Goal: Transaction & Acquisition: Purchase product/service

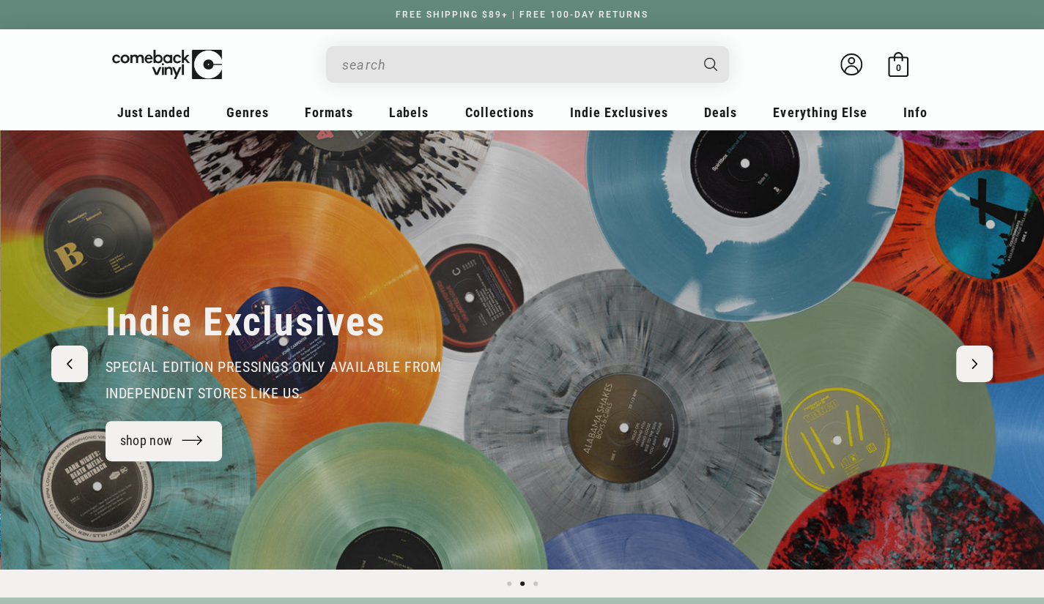
scroll to position [0, 1043]
paste input "[PERSON_NAME]"
type input "[PERSON_NAME]"
click at [691, 46] on button "Search" at bounding box center [711, 64] width 40 height 37
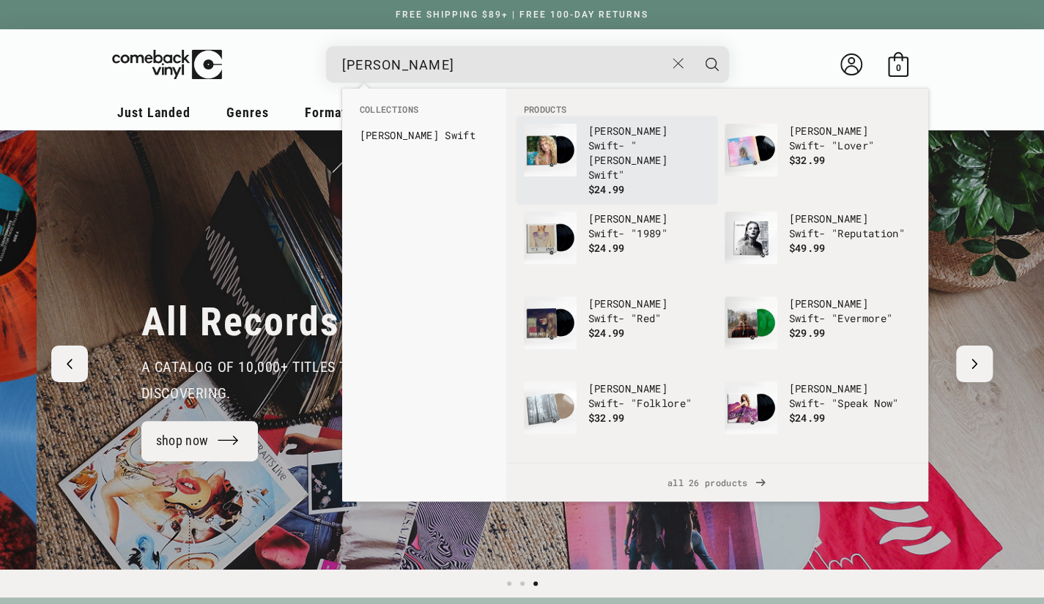
scroll to position [0, 2087]
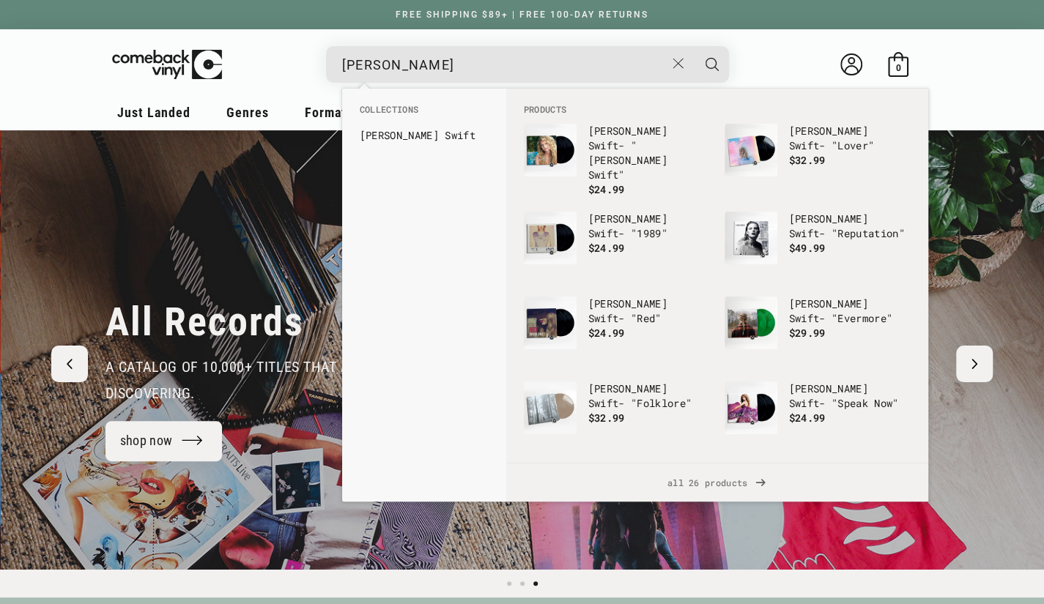
click at [694, 46] on button "Search" at bounding box center [712, 64] width 37 height 37
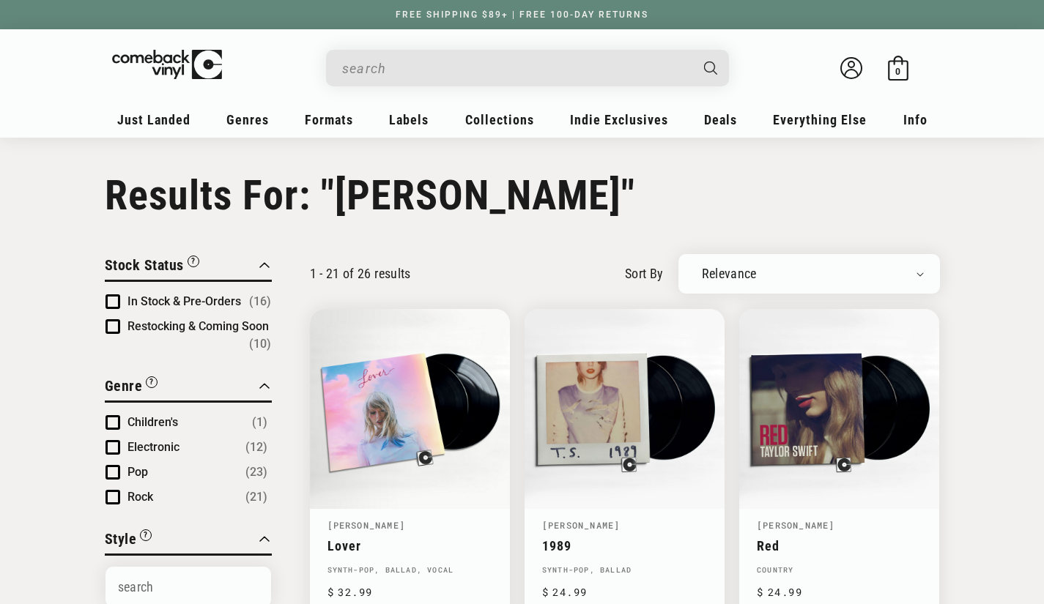
type input "[PERSON_NAME]"
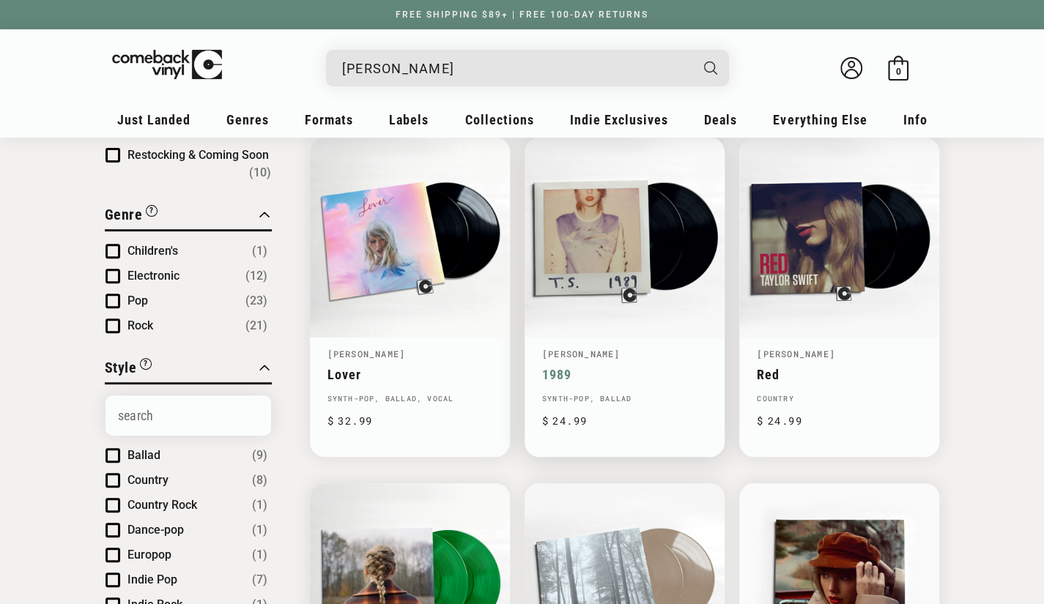
scroll to position [220, 0]
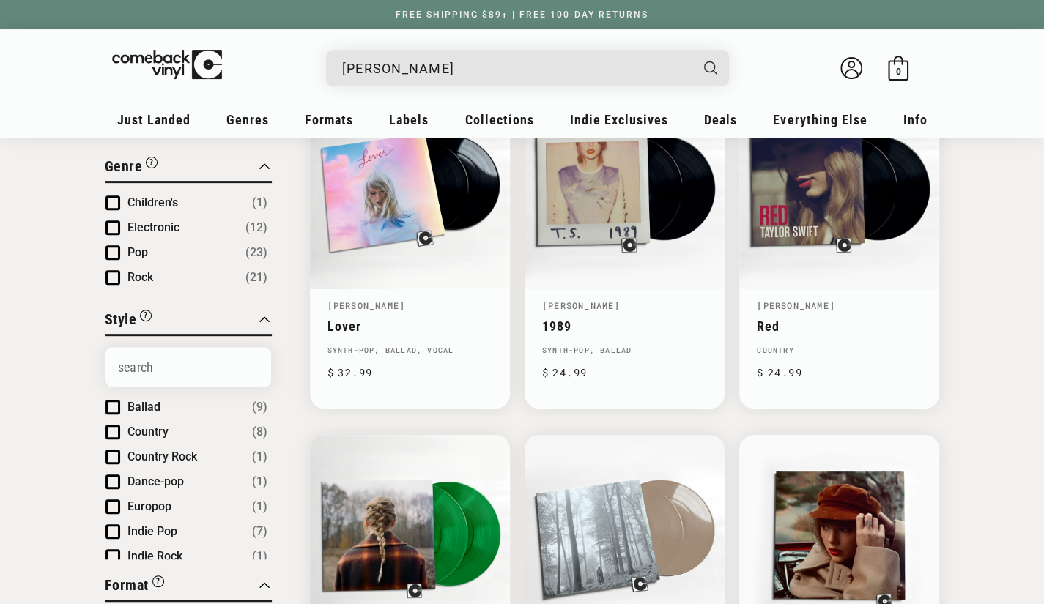
drag, startPoint x: 448, startPoint y: 74, endPoint x: 303, endPoint y: 73, distance: 145.1
click at [299, 73] on details-modal "[PERSON_NAME] Loading..." at bounding box center [527, 68] width 601 height 37
click at [429, 64] on input "[PERSON_NAME]" at bounding box center [515, 68] width 347 height 30
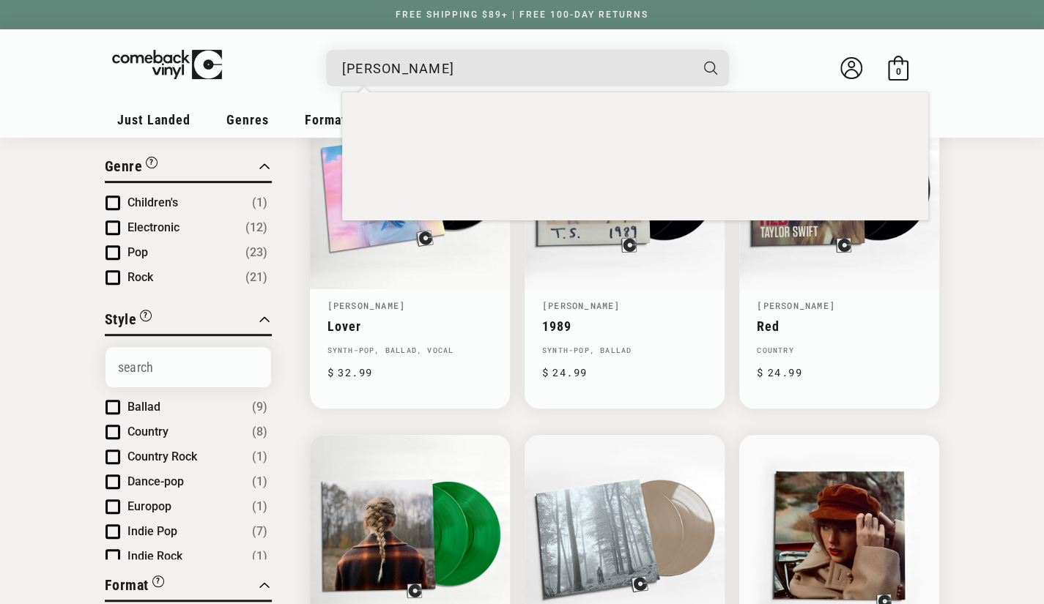
drag, startPoint x: 445, startPoint y: 68, endPoint x: 333, endPoint y: 70, distance: 111.4
click at [313, 70] on details-modal "[PERSON_NAME] [PERSON_NAME] - "Folklore" Regular price $ 19.99 Regular price $ …" at bounding box center [527, 68] width 601 height 37
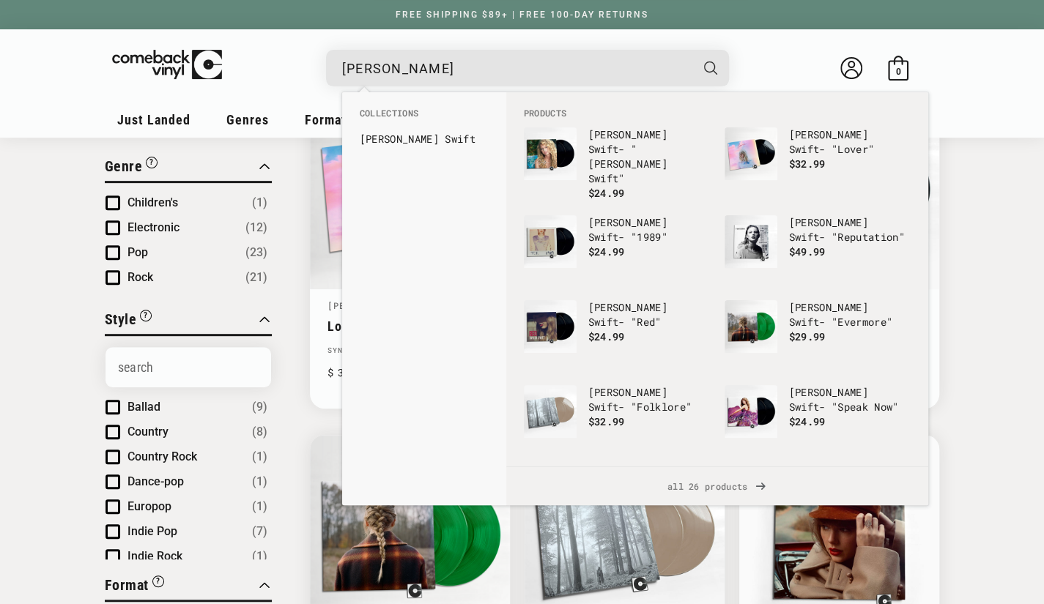
click at [535, 78] on input "[PERSON_NAME]" at bounding box center [515, 68] width 347 height 30
drag, startPoint x: 536, startPoint y: 78, endPoint x: 217, endPoint y: 65, distance: 319.0
click at [217, 65] on div "[PERSON_NAME] [PERSON_NAME] - "Folklore" Regular price $ 19.99 Regular price $ …" at bounding box center [522, 71] width 821 height 55
